Goal: Information Seeking & Learning: Understand process/instructions

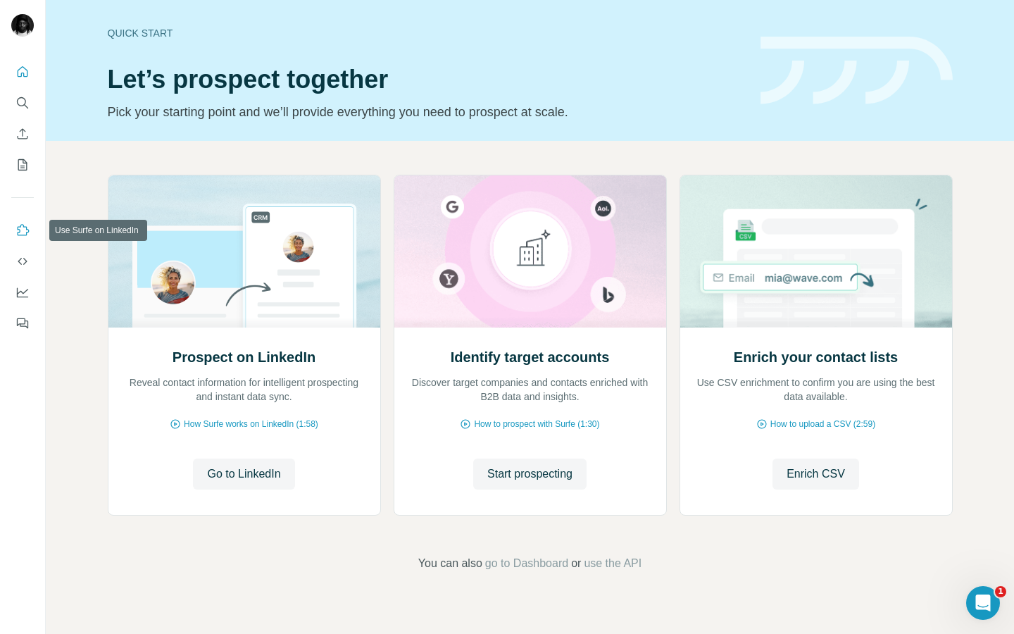
click at [22, 230] on icon "Use Surfe on LinkedIn" at bounding box center [22, 230] width 14 height 14
click at [981, 601] on icon "Open Intercom Messenger" at bounding box center [981, 600] width 10 height 11
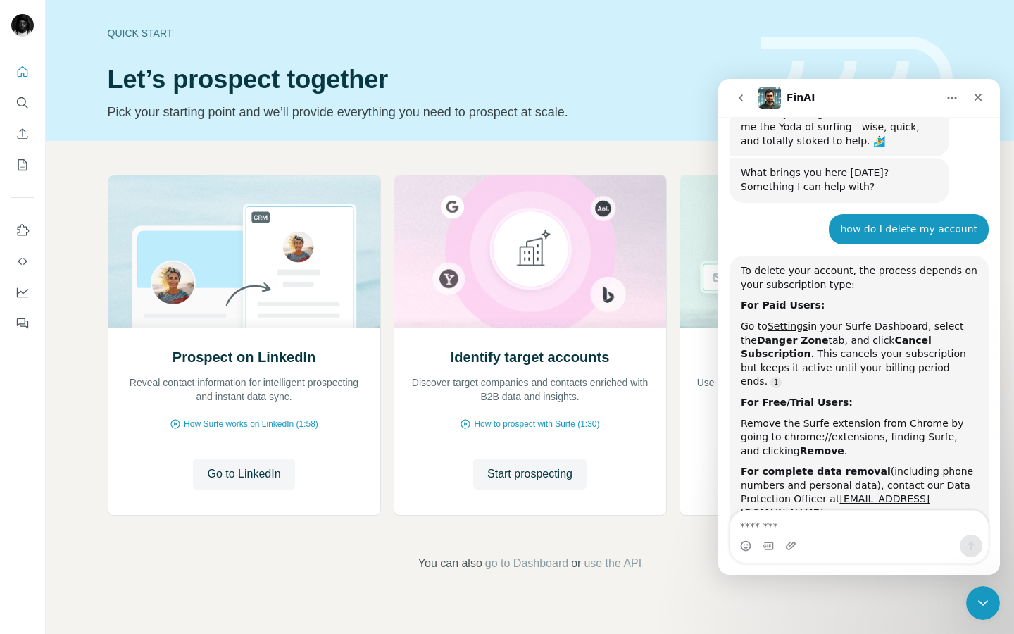
scroll to position [90, 0]
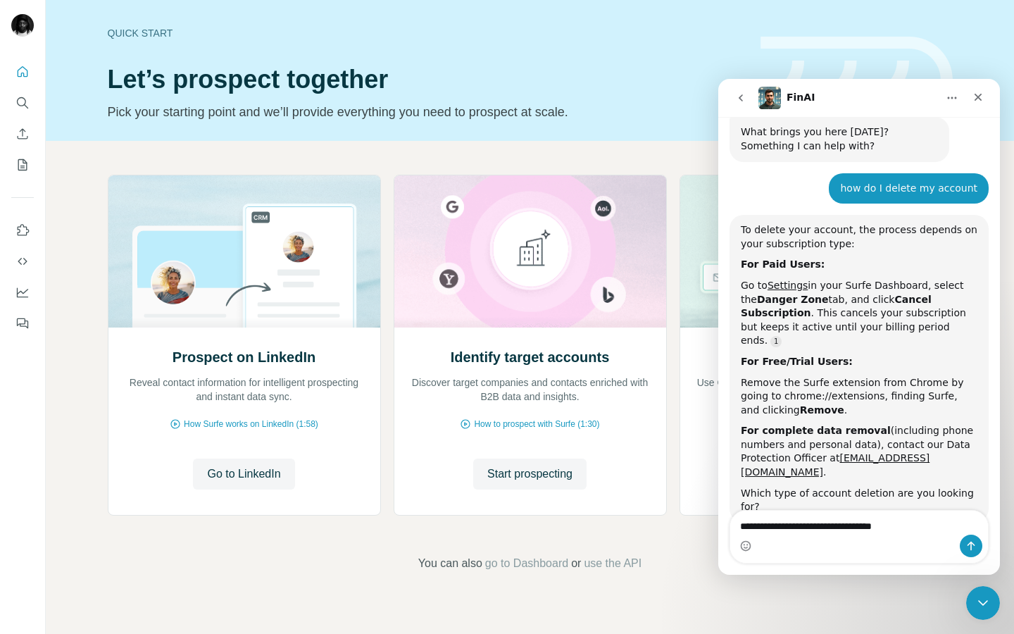
type textarea "**********"
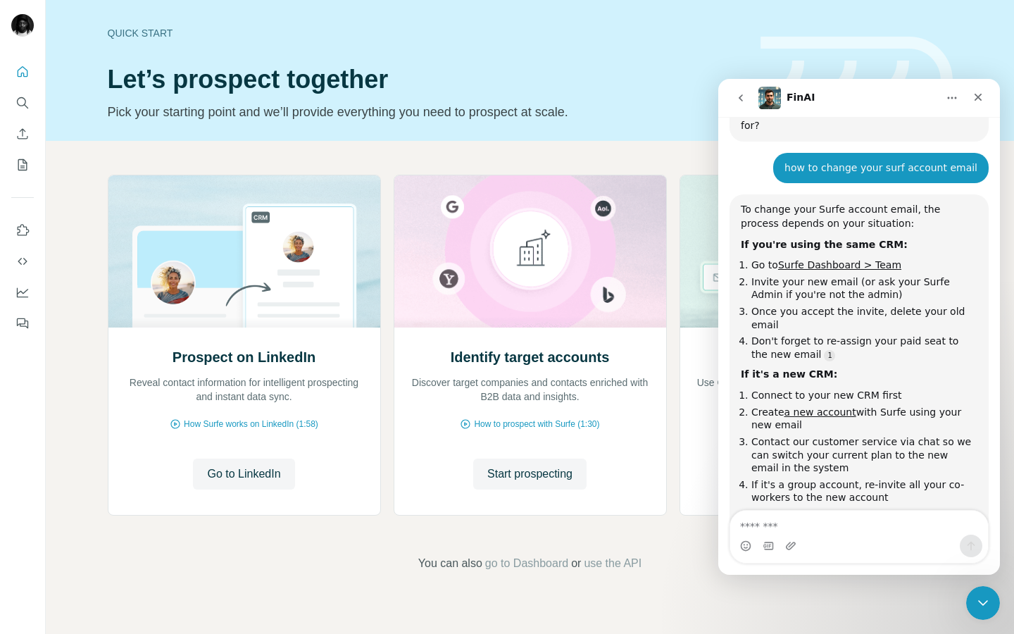
scroll to position [469, 0]
click at [824, 406] on link "a new account" at bounding box center [820, 411] width 72 height 11
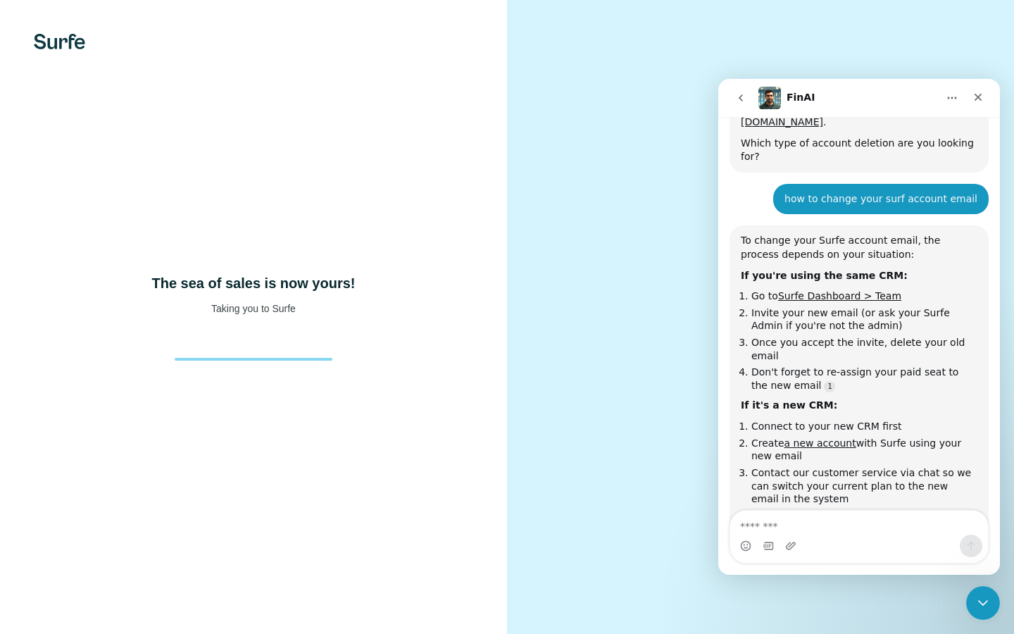
scroll to position [469, 0]
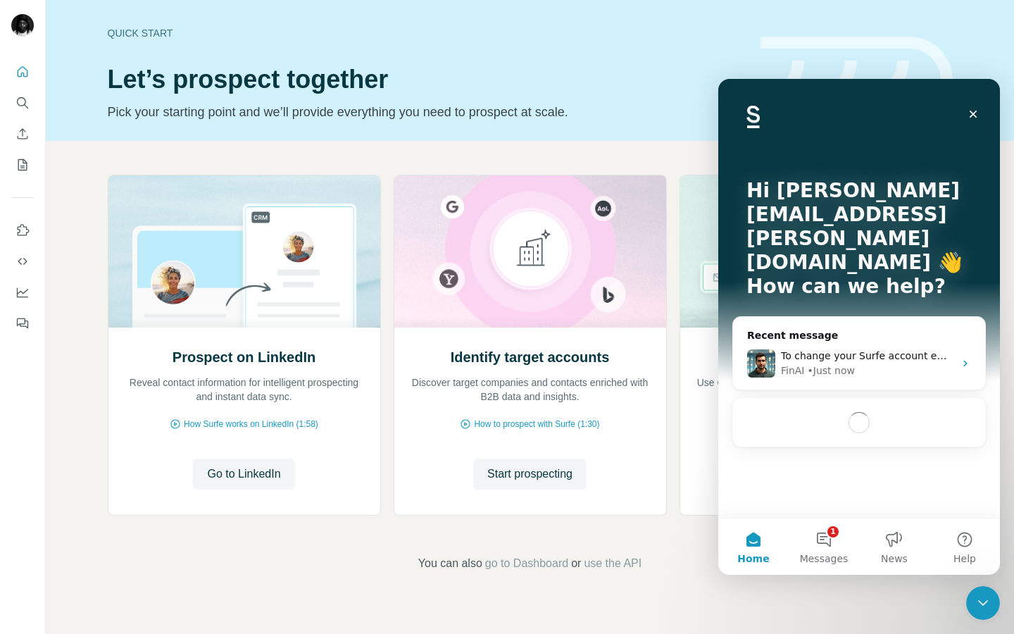
click at [682, 111] on p "Pick your starting point and we’ll provide everything you need to prospect at s…" at bounding box center [426, 112] width 636 height 20
click at [976, 117] on icon "Close" at bounding box center [972, 113] width 11 height 11
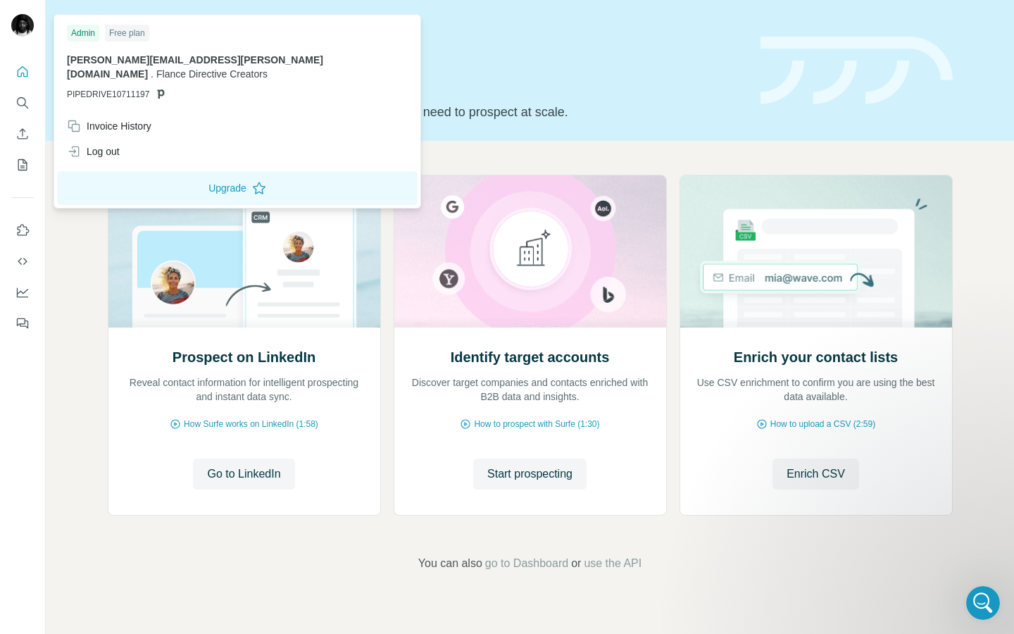
click at [21, 36] on img at bounding box center [22, 25] width 23 height 23
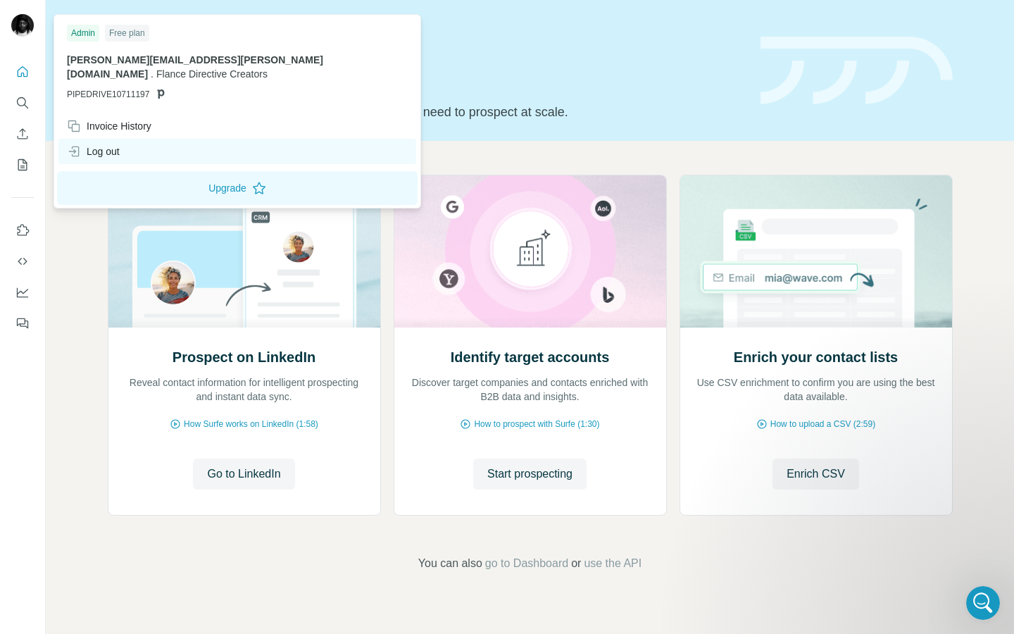
click at [128, 139] on div "Log out" at bounding box center [237, 151] width 358 height 25
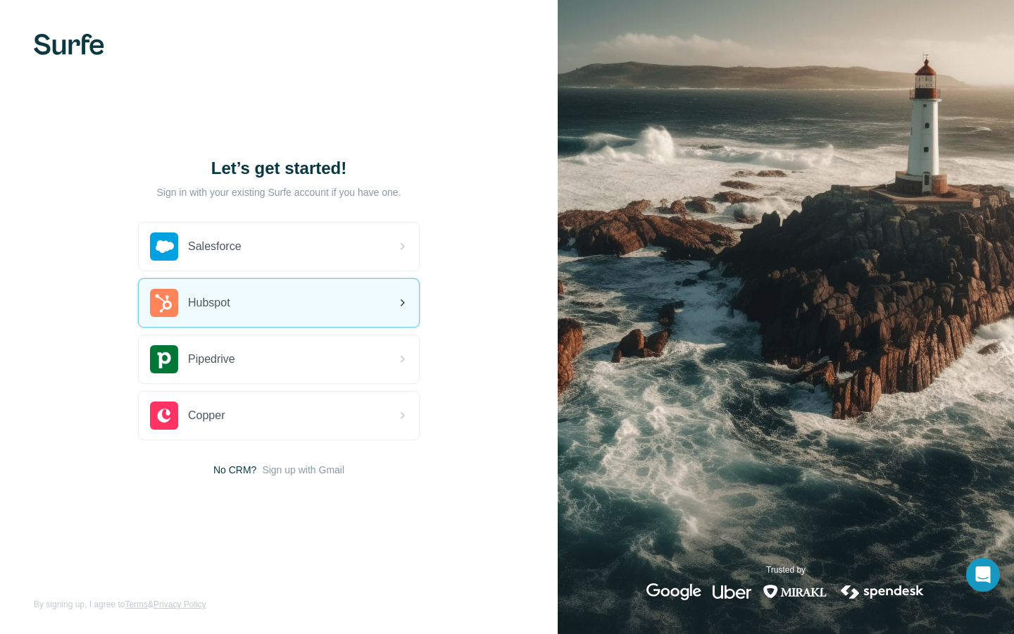
click at [225, 298] on span "Hubspot" at bounding box center [209, 302] width 42 height 17
